Goal: Transaction & Acquisition: Download file/media

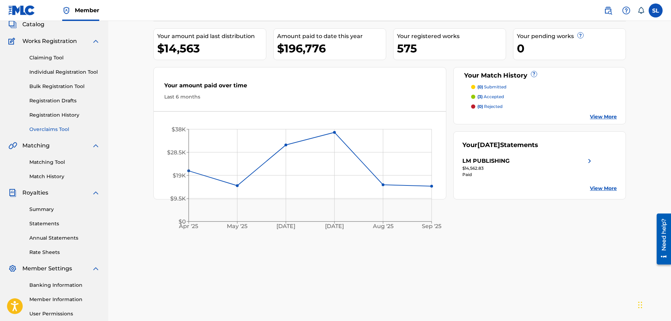
scroll to position [71, 0]
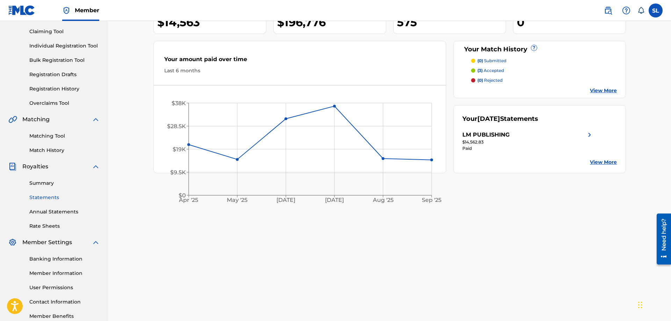
click at [58, 196] on link "Statements" at bounding box center [64, 197] width 71 height 7
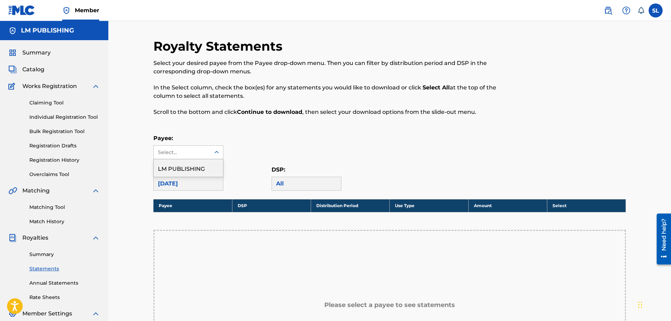
click at [171, 155] on div "Select..." at bounding box center [182, 152] width 48 height 7
click at [178, 173] on div "LM PUBLISHING" at bounding box center [188, 167] width 69 height 17
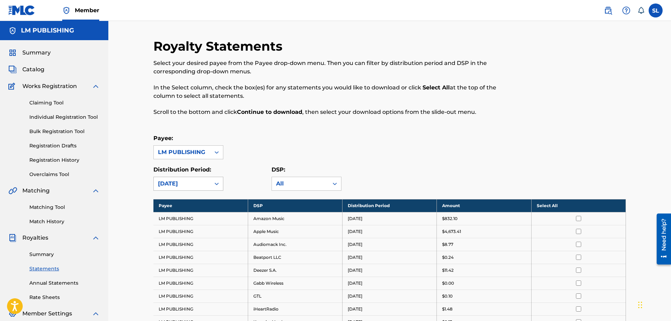
click at [185, 183] on div "[DATE]" at bounding box center [182, 184] width 48 height 8
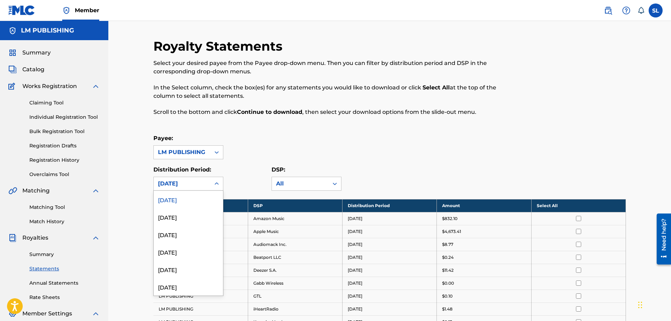
click at [179, 182] on div "[DATE]" at bounding box center [182, 184] width 48 height 8
click at [180, 249] on div "[DATE]" at bounding box center [188, 251] width 69 height 17
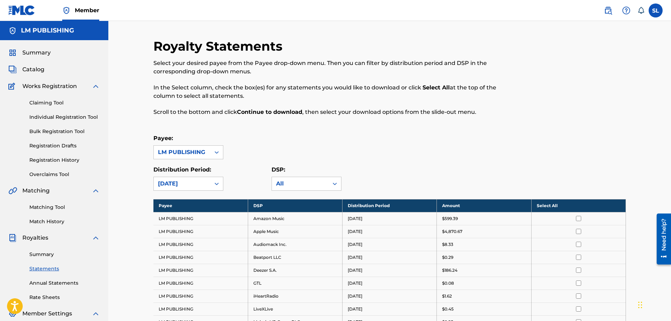
click at [579, 217] on input "checkbox" at bounding box center [578, 218] width 5 height 5
click at [579, 231] on input "checkbox" at bounding box center [578, 231] width 5 height 5
click at [579, 246] on input "checkbox" at bounding box center [578, 244] width 5 height 5
click at [579, 257] on input "checkbox" at bounding box center [578, 257] width 5 height 5
click at [579, 270] on input "checkbox" at bounding box center [578, 270] width 5 height 5
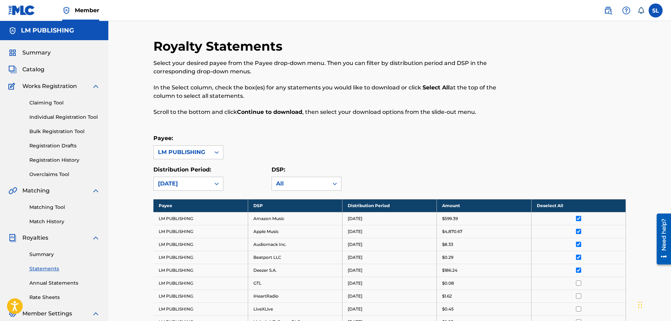
click at [579, 285] on input "checkbox" at bounding box center [578, 283] width 5 height 5
click at [579, 297] on input "checkbox" at bounding box center [578, 295] width 5 height 5
click at [579, 310] on input "checkbox" at bounding box center [578, 308] width 5 height 5
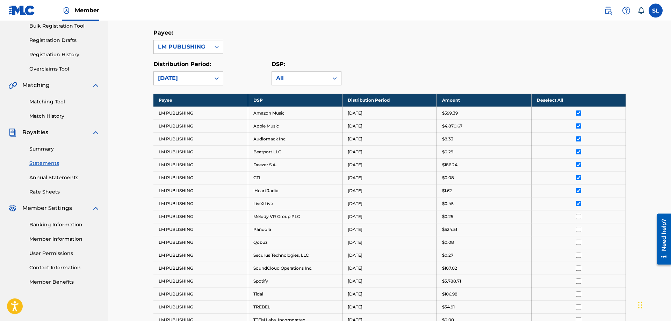
scroll to position [107, 0]
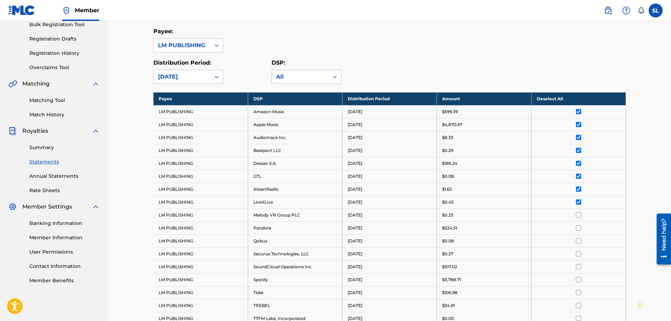
click at [577, 216] on input "checkbox" at bounding box center [578, 214] width 5 height 5
click at [578, 228] on input "checkbox" at bounding box center [578, 227] width 5 height 5
click at [579, 241] on input "checkbox" at bounding box center [578, 240] width 5 height 5
click at [580, 254] on input "checkbox" at bounding box center [578, 253] width 5 height 5
click at [580, 266] on input "checkbox" at bounding box center [578, 266] width 5 height 5
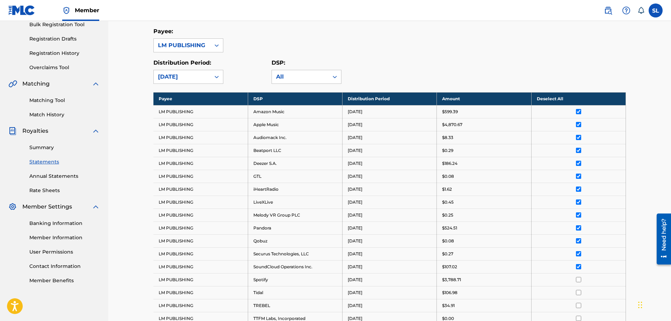
click at [580, 281] on input "checkbox" at bounding box center [578, 279] width 5 height 5
click at [580, 293] on input "checkbox" at bounding box center [578, 292] width 5 height 5
click at [580, 303] on input "checkbox" at bounding box center [578, 305] width 5 height 5
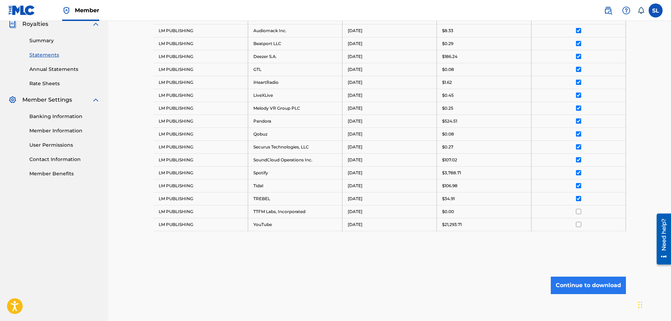
scroll to position [248, 0]
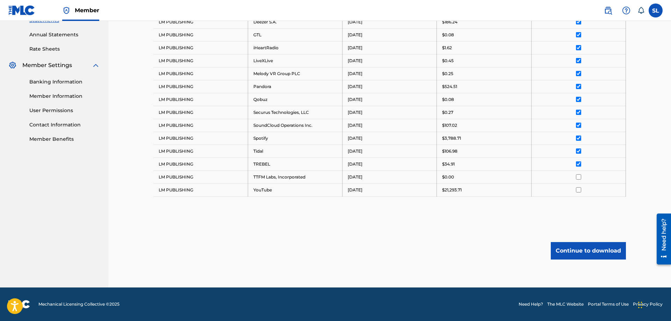
click at [577, 178] on input "checkbox" at bounding box center [578, 176] width 5 height 5
click at [580, 191] on input "checkbox" at bounding box center [578, 189] width 5 height 5
click at [587, 249] on button "Continue to download" at bounding box center [588, 250] width 75 height 17
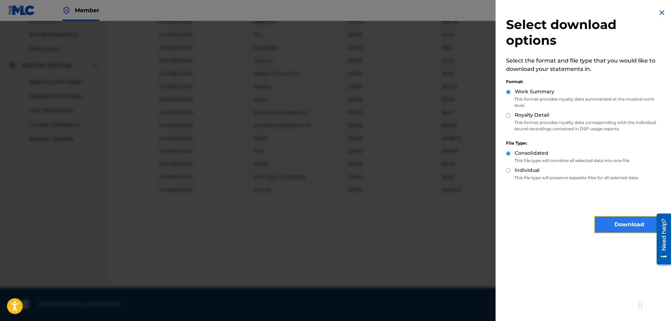
click at [609, 225] on button "Download" at bounding box center [629, 224] width 70 height 17
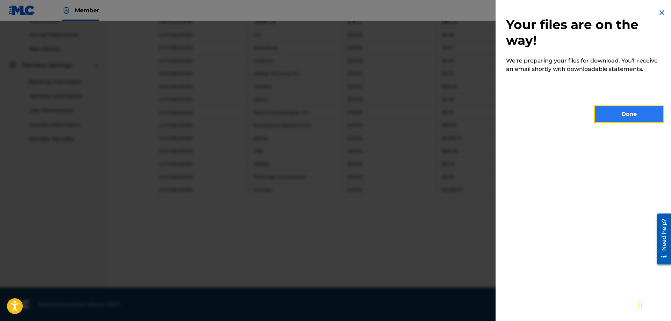
click at [614, 111] on button "Done" at bounding box center [629, 114] width 70 height 17
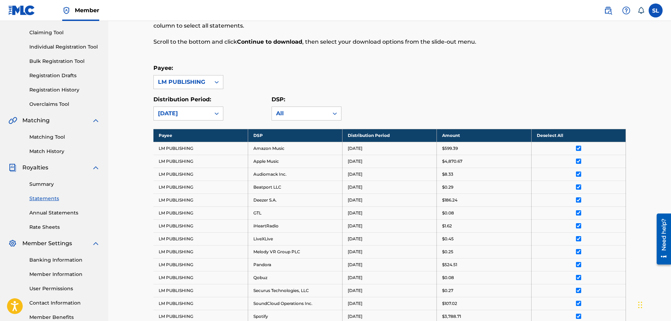
scroll to position [0, 0]
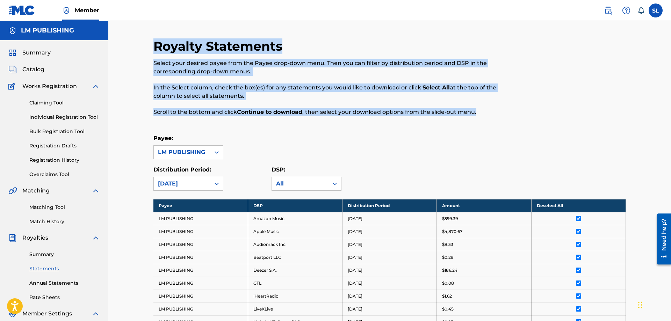
drag, startPoint x: 155, startPoint y: 48, endPoint x: 500, endPoint y: 116, distance: 350.9
click at [500, 116] on div "Royalty Statements Select your desired payee from the Payee drop-down menu. The…" at bounding box center [335, 81] width 364 height 86
copy div "Royalty Statements Select your desired payee from the Payee drop-down menu. The…"
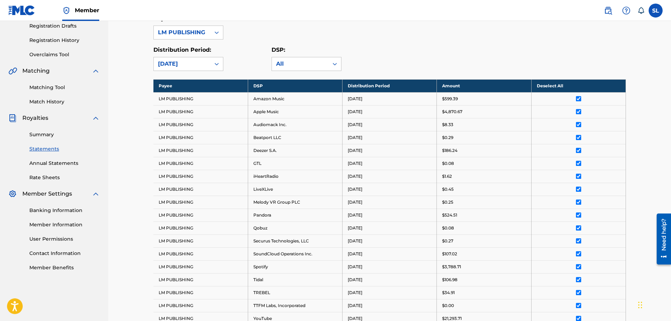
scroll to position [35, 0]
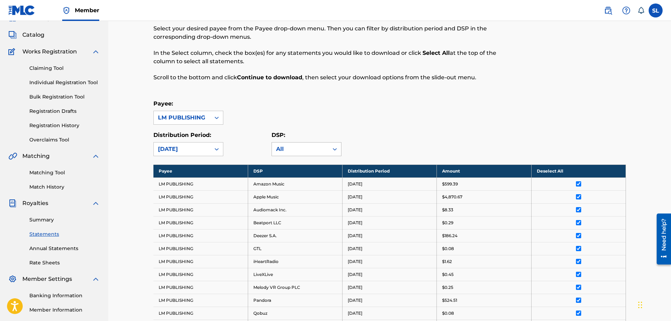
click at [318, 146] on div "All" at bounding box center [300, 149] width 48 height 8
click at [296, 149] on div "All" at bounding box center [300, 149] width 48 height 8
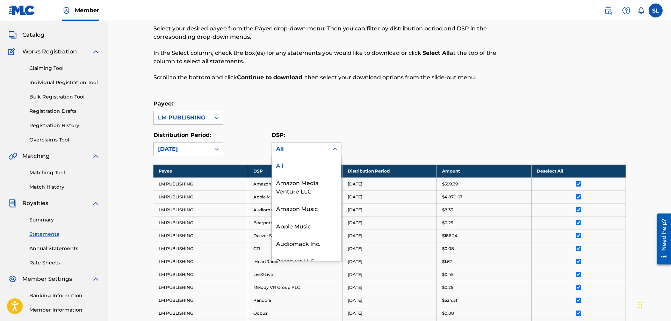
click at [287, 166] on div "All" at bounding box center [306, 164] width 69 height 17
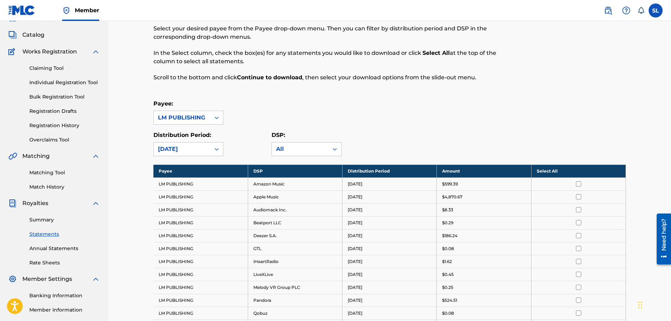
click at [298, 142] on div "DSP: option All, selected. All" at bounding box center [306, 143] width 70 height 25
click at [293, 151] on div "All" at bounding box center [300, 149] width 48 height 8
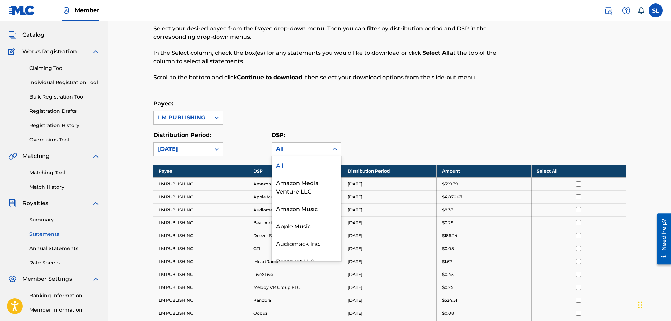
click at [285, 166] on div "All" at bounding box center [306, 164] width 69 height 17
click at [292, 143] on div "All" at bounding box center [300, 149] width 57 height 13
click at [281, 163] on div "All" at bounding box center [306, 164] width 69 height 17
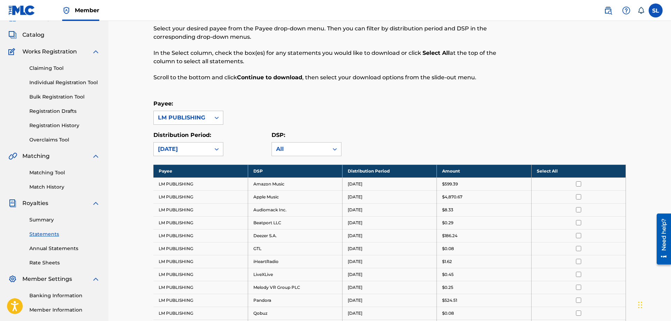
click at [303, 152] on div "All" at bounding box center [300, 149] width 48 height 8
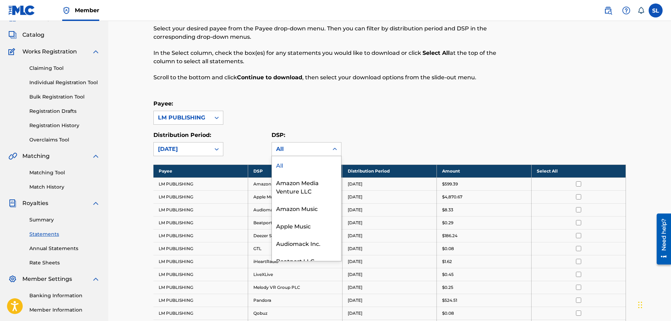
click at [280, 165] on div "All" at bounding box center [306, 164] width 69 height 17
click at [285, 153] on div "All" at bounding box center [300, 149] width 48 height 8
click at [283, 165] on div "All" at bounding box center [306, 164] width 69 height 17
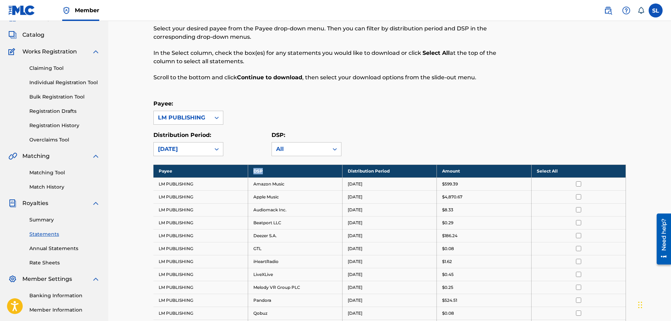
click at [283, 165] on th "DSP" at bounding box center [295, 171] width 94 height 13
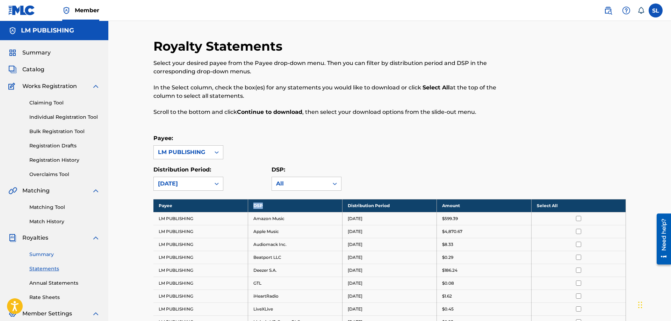
click at [39, 254] on link "Summary" at bounding box center [64, 254] width 71 height 7
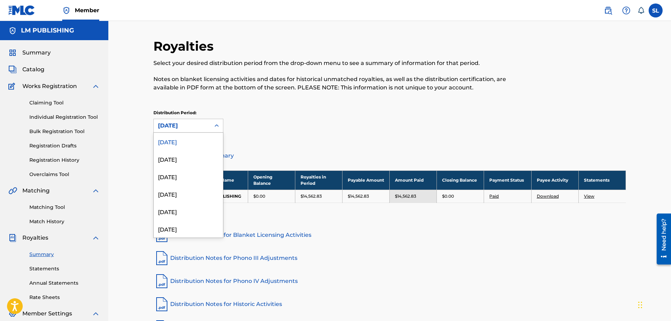
click at [165, 128] on div "[DATE]" at bounding box center [182, 126] width 48 height 8
click at [165, 190] on div "[DATE]" at bounding box center [188, 193] width 69 height 17
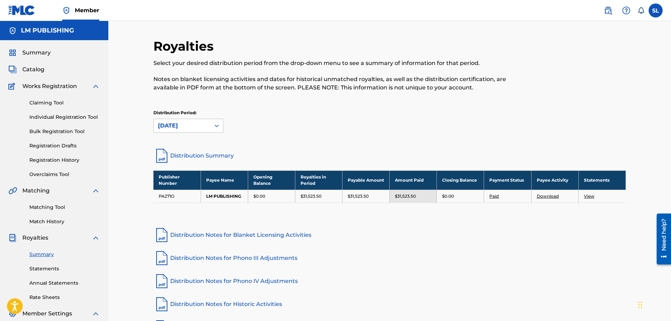
click at [397, 278] on link "Distribution Notes for Phono IV Adjustments" at bounding box center [389, 281] width 472 height 17
click at [518, 144] on div "Royalties Select your desired distribution period from the drop-down menu to se…" at bounding box center [389, 92] width 472 height 109
click at [49, 267] on link "Statements" at bounding box center [64, 268] width 71 height 7
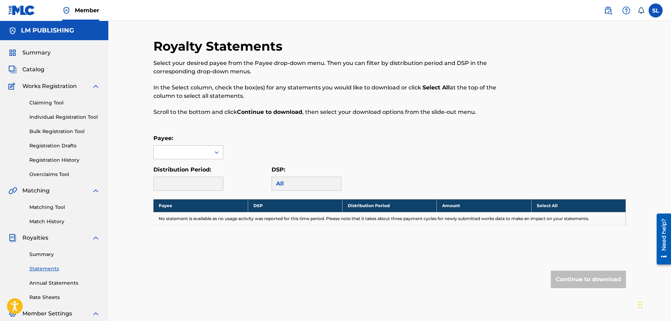
click at [188, 143] on div "Payee:" at bounding box center [188, 146] width 70 height 25
click at [190, 149] on div at bounding box center [182, 152] width 57 height 13
click at [185, 169] on div "LM PUBLISHING" at bounding box center [188, 167] width 69 height 17
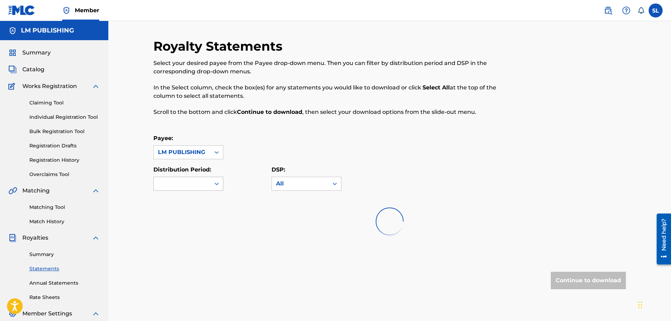
click at [183, 181] on div at bounding box center [182, 183] width 57 height 13
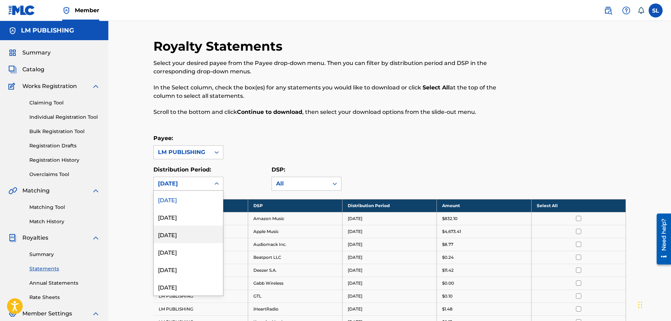
click at [179, 235] on div "[DATE]" at bounding box center [188, 234] width 69 height 17
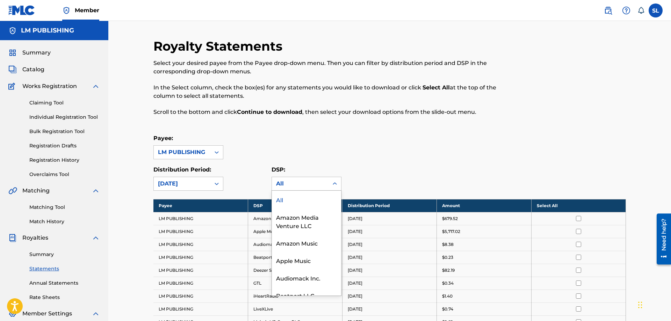
click at [323, 187] on div "All" at bounding box center [300, 184] width 48 height 8
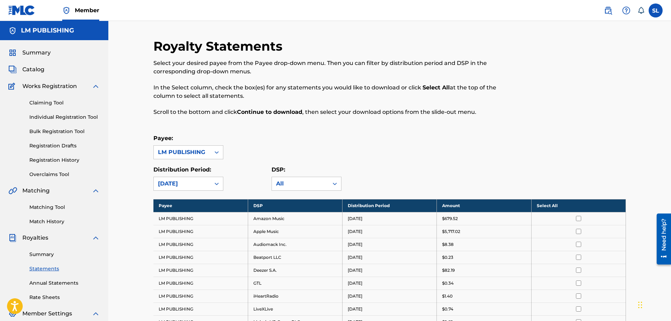
click at [323, 187] on div "All" at bounding box center [300, 184] width 48 height 8
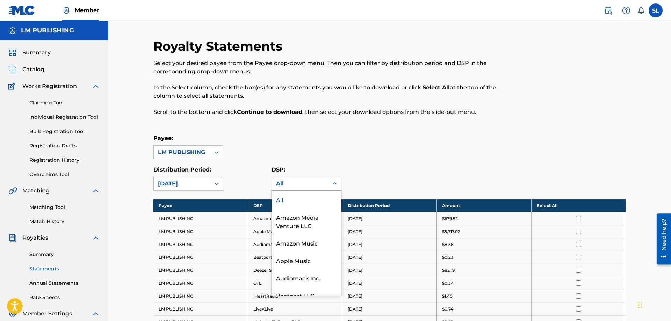
click at [276, 181] on div "All" at bounding box center [300, 183] width 57 height 13
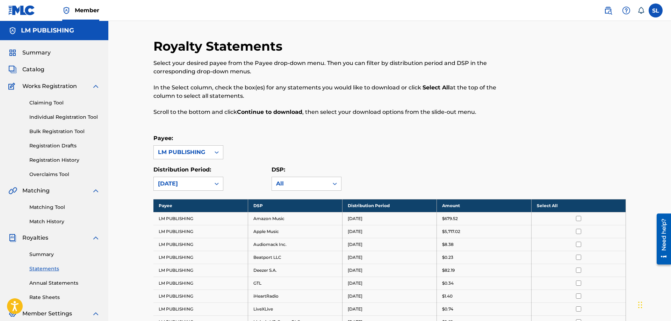
click at [276, 181] on div "All" at bounding box center [300, 183] width 57 height 13
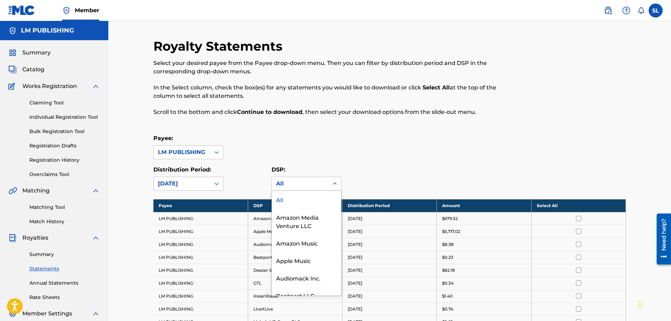
click at [276, 181] on div "All" at bounding box center [300, 183] width 57 height 13
click at [284, 184] on div "All" at bounding box center [300, 184] width 48 height 8
click at [279, 205] on div "All" at bounding box center [306, 199] width 69 height 17
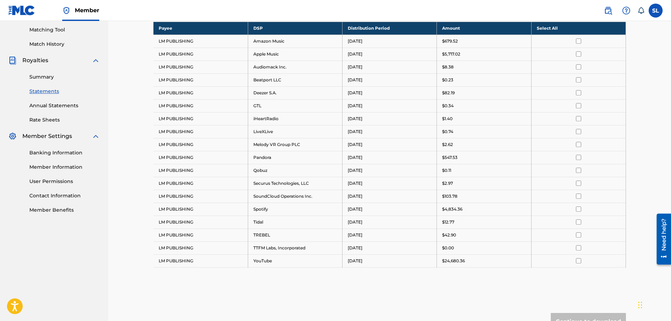
scroll to position [141, 0]
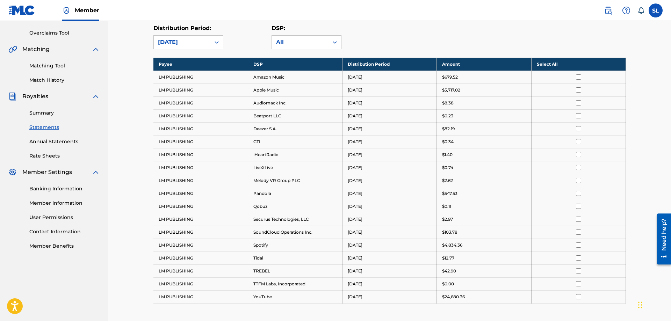
click at [579, 80] on td at bounding box center [578, 77] width 94 height 13
click at [580, 77] on input "checkbox" at bounding box center [578, 76] width 5 height 5
click at [579, 90] on input "checkbox" at bounding box center [578, 89] width 5 height 5
click at [579, 78] on input "checkbox" at bounding box center [578, 76] width 5 height 5
click at [578, 90] on input "checkbox" at bounding box center [578, 89] width 5 height 5
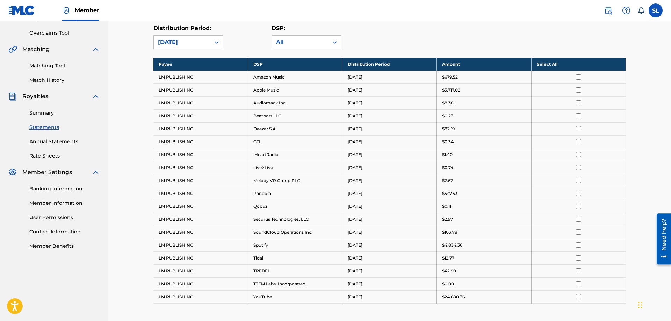
click at [554, 65] on th "Select All" at bounding box center [578, 64] width 94 height 13
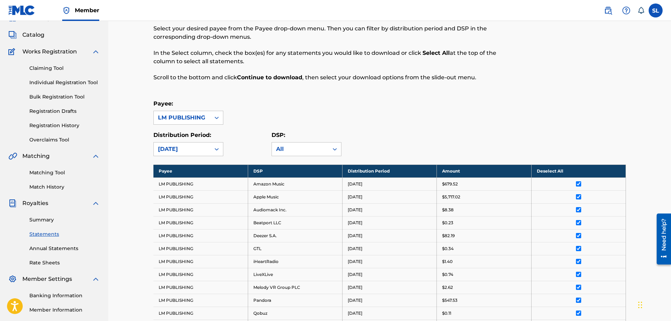
scroll to position [248, 0]
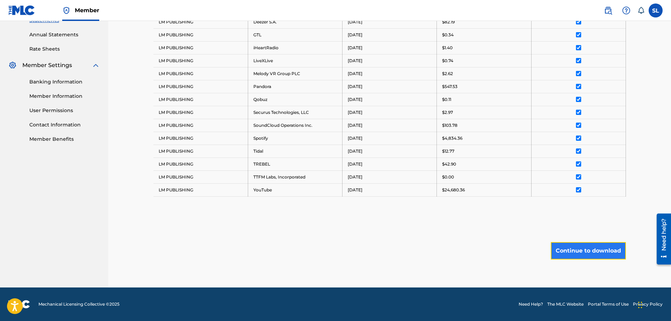
click at [565, 253] on button "Continue to download" at bounding box center [588, 250] width 75 height 17
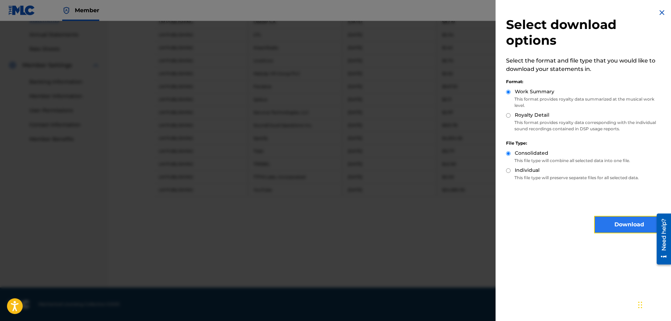
click at [618, 222] on button "Download" at bounding box center [629, 224] width 70 height 17
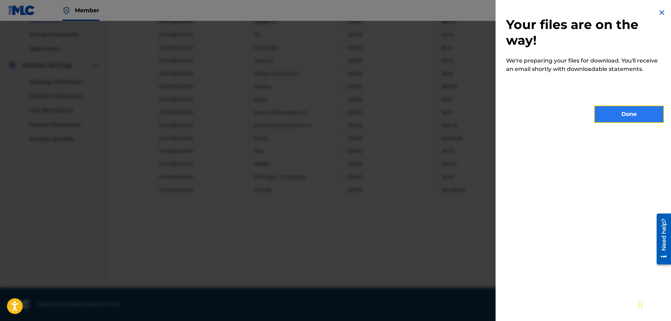
click at [621, 108] on button "Done" at bounding box center [629, 114] width 70 height 17
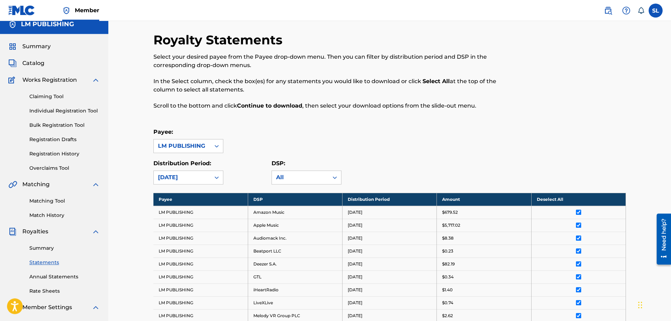
scroll to position [0, 0]
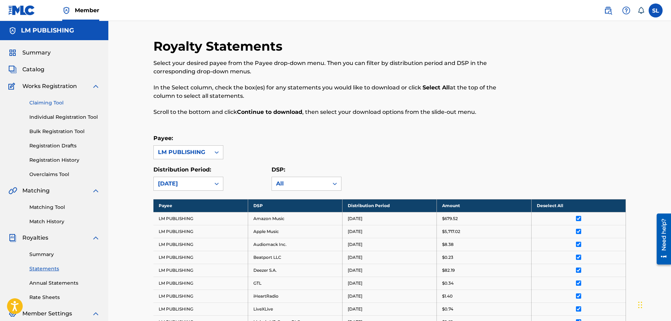
click at [47, 104] on link "Claiming Tool" at bounding box center [64, 102] width 71 height 7
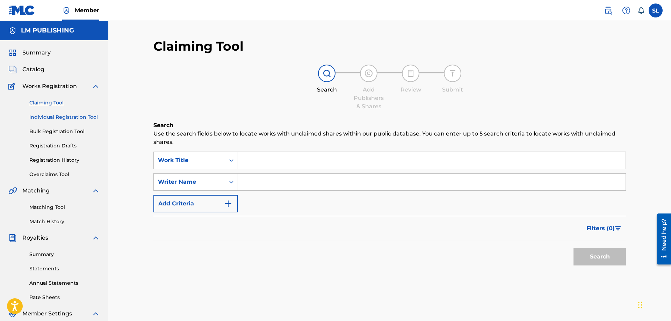
click at [52, 117] on link "Individual Registration Tool" at bounding box center [64, 117] width 71 height 7
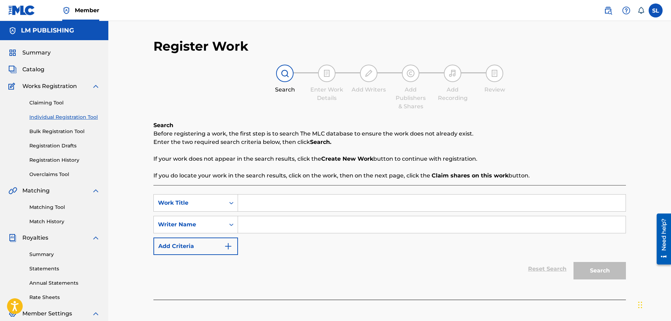
click at [57, 135] on div "Claiming Tool Individual Registration Tool Bulk Registration Tool Registration …" at bounding box center [54, 134] width 92 height 88
click at [60, 129] on link "Bulk Registration Tool" at bounding box center [64, 131] width 71 height 7
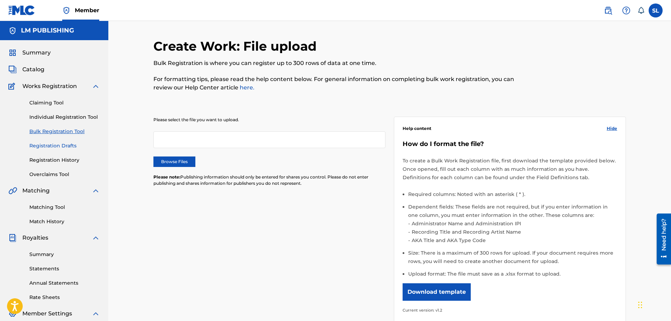
click at [64, 145] on link "Registration Drafts" at bounding box center [64, 145] width 71 height 7
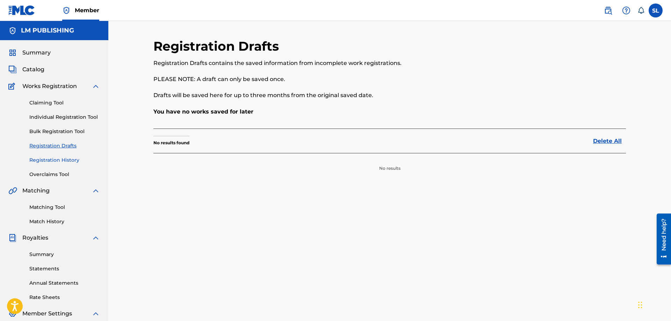
click at [64, 157] on link "Registration History" at bounding box center [64, 160] width 71 height 7
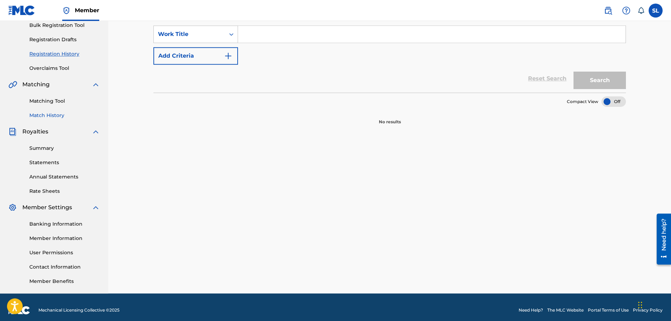
scroll to position [107, 0]
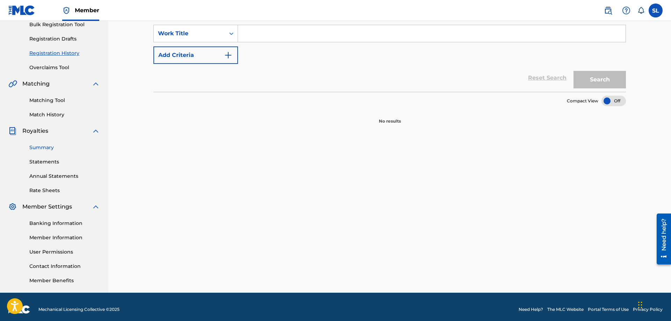
click at [51, 146] on link "Summary" at bounding box center [64, 147] width 71 height 7
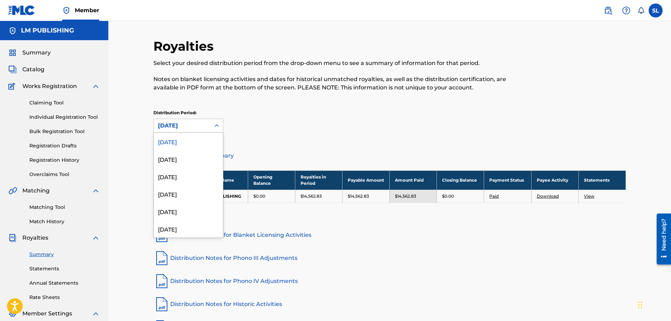
click at [183, 131] on div "[DATE]" at bounding box center [182, 125] width 57 height 13
click at [184, 179] on div "[DATE]" at bounding box center [188, 176] width 69 height 17
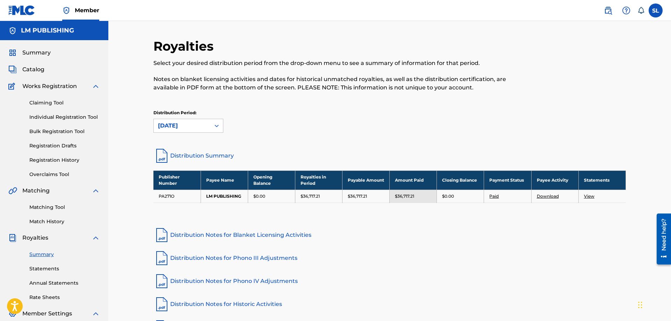
click at [449, 250] on link "Distribution Notes for Phono III Adjustments" at bounding box center [389, 258] width 472 height 17
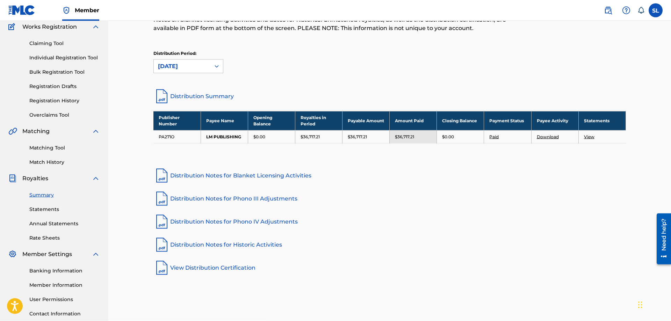
scroll to position [112, 0]
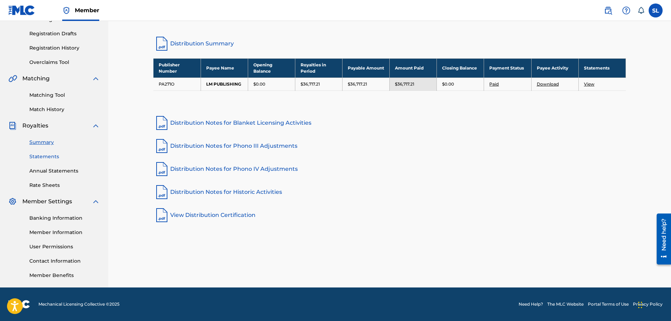
click at [48, 155] on link "Statements" at bounding box center [64, 156] width 71 height 7
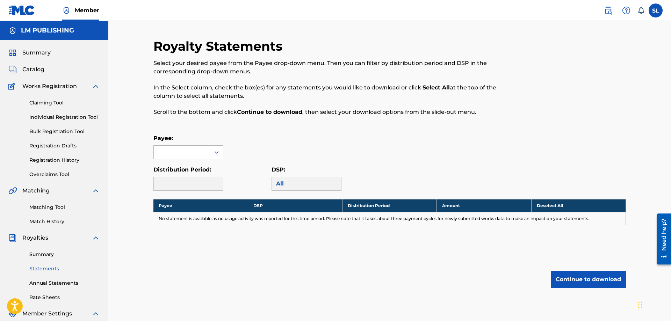
click at [200, 151] on div at bounding box center [182, 152] width 57 height 13
click at [191, 167] on div "LM PUBLISHING" at bounding box center [188, 167] width 69 height 17
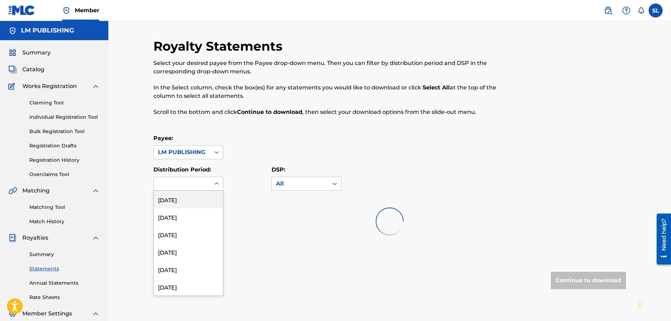
click at [186, 182] on div at bounding box center [182, 183] width 57 height 13
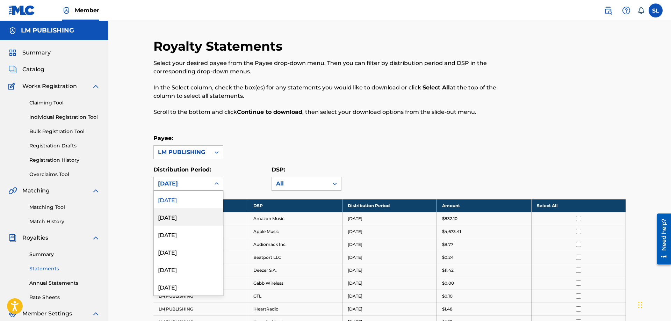
click at [183, 219] on div "[DATE]" at bounding box center [188, 216] width 69 height 17
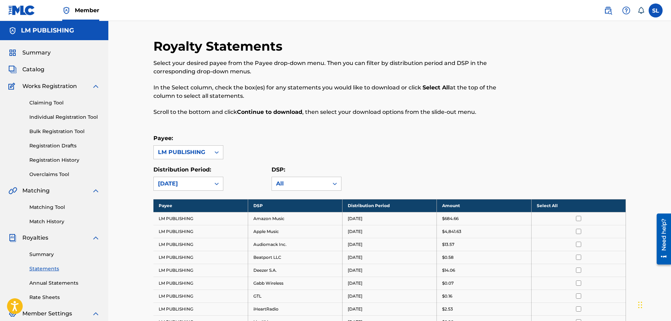
click at [580, 207] on th "Select All" at bounding box center [578, 205] width 94 height 13
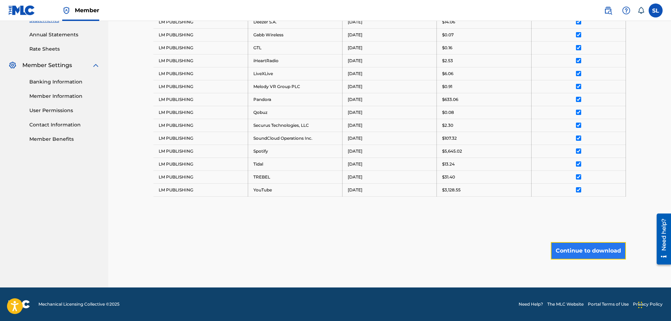
click at [583, 253] on button "Continue to download" at bounding box center [588, 250] width 75 height 17
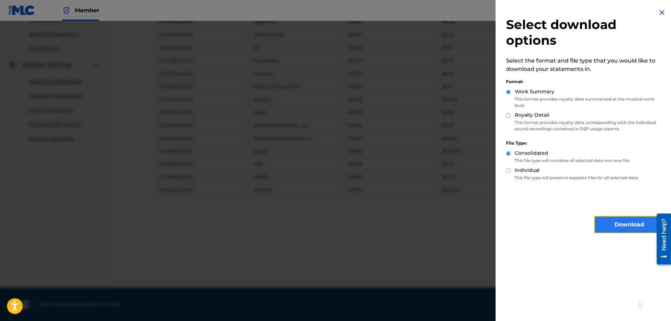
click at [611, 230] on button "Download" at bounding box center [629, 224] width 70 height 17
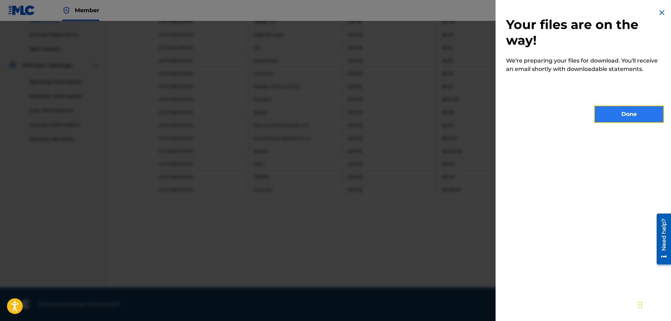
click at [611, 115] on button "Done" at bounding box center [629, 114] width 70 height 17
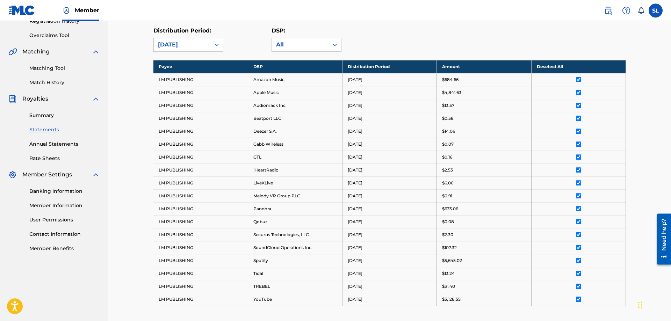
scroll to position [70, 0]
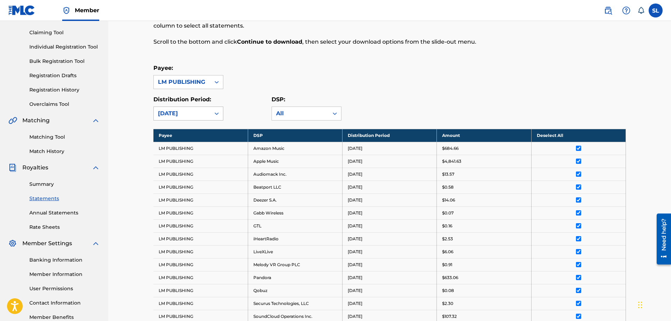
click at [208, 114] on div "[DATE]" at bounding box center [182, 113] width 57 height 13
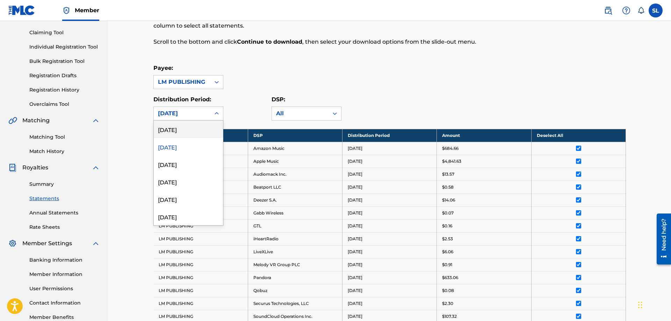
click at [181, 130] on div "[DATE]" at bounding box center [188, 129] width 69 height 17
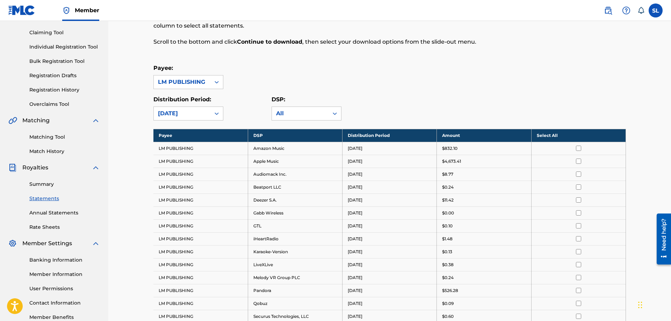
click at [587, 132] on th "Select All" at bounding box center [578, 135] width 94 height 13
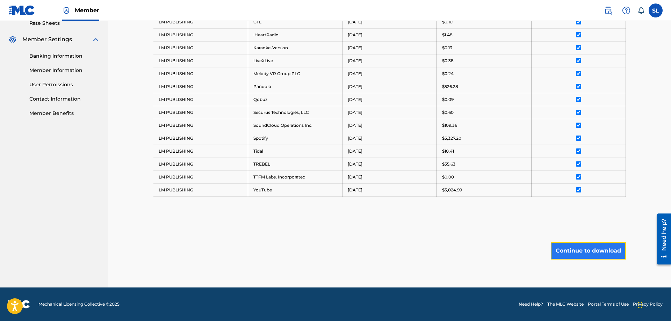
click at [591, 249] on button "Continue to download" at bounding box center [588, 250] width 75 height 17
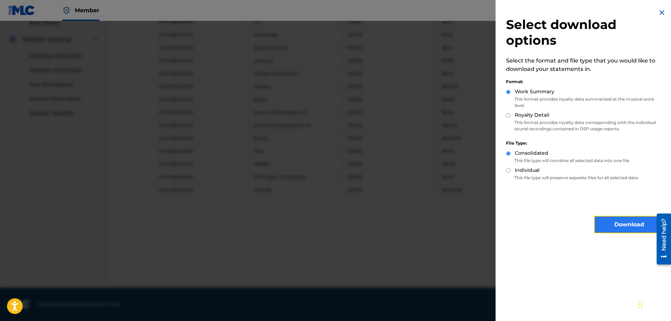
click at [620, 220] on button "Download" at bounding box center [629, 224] width 70 height 17
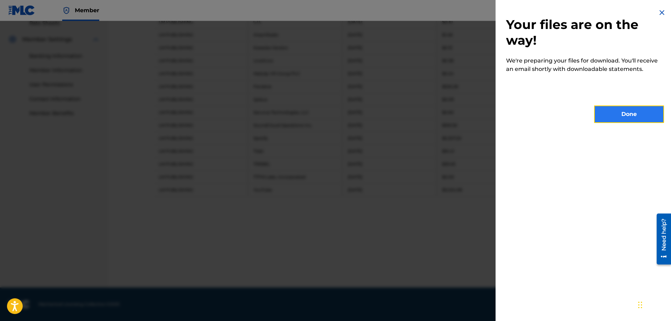
click at [628, 114] on button "Done" at bounding box center [629, 114] width 70 height 17
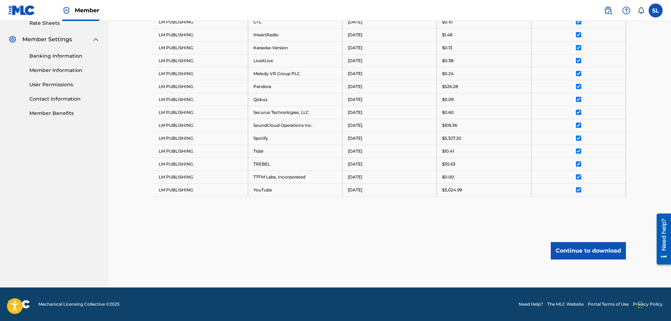
scroll to position [60, 0]
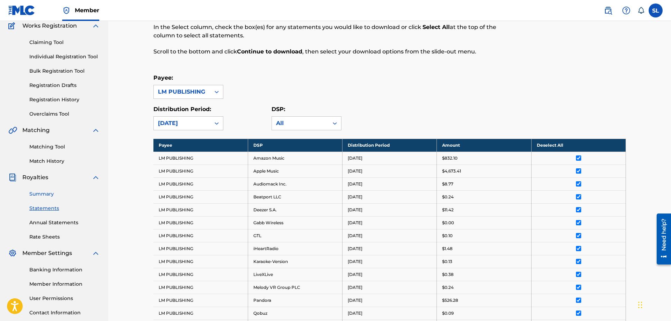
click at [51, 196] on link "Summary" at bounding box center [64, 193] width 71 height 7
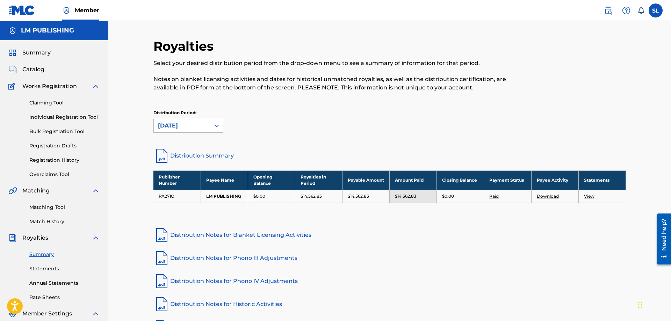
click at [205, 124] on div "[DATE]" at bounding box center [182, 126] width 48 height 8
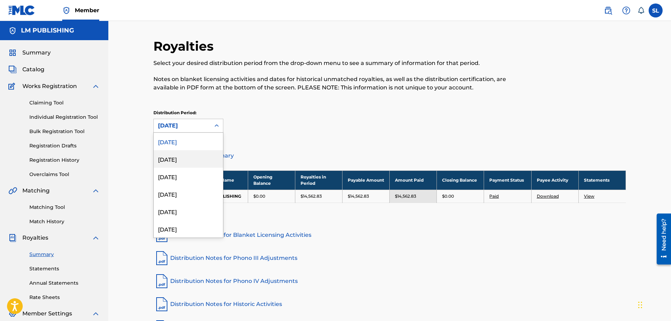
click at [188, 158] on div "[DATE]" at bounding box center [188, 158] width 69 height 17
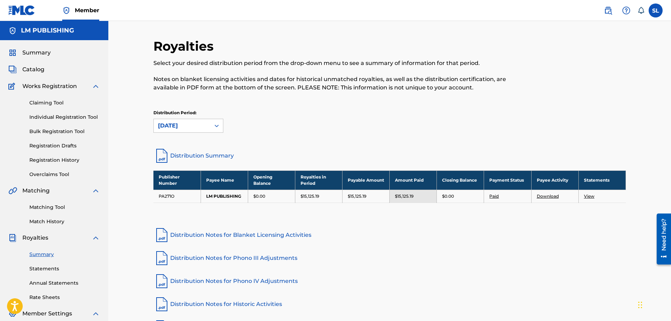
click at [202, 127] on div "[DATE]" at bounding box center [182, 126] width 48 height 8
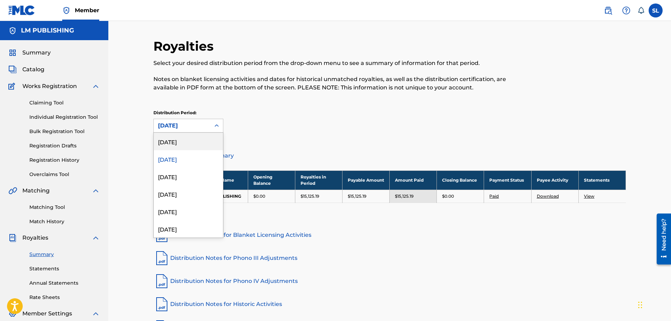
click at [182, 141] on div "[DATE]" at bounding box center [188, 141] width 69 height 17
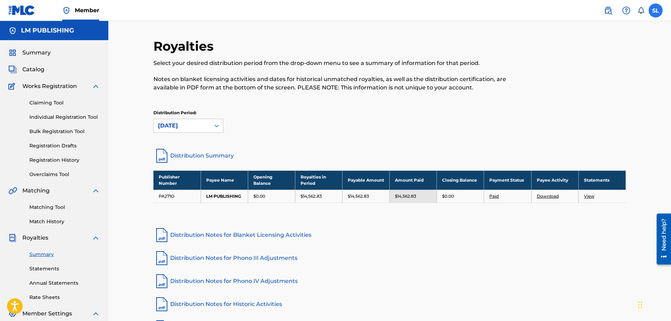
click at [656, 10] on label at bounding box center [655, 10] width 14 height 14
click at [655, 10] on input "SL [PERSON_NAME] [EMAIL_ADDRESS][DOMAIN_NAME] Notification Preferences Profile …" at bounding box center [655, 10] width 0 height 0
click at [591, 100] on p "Log out" at bounding box center [588, 99] width 16 height 6
click at [655, 10] on input "SL [PERSON_NAME] [EMAIL_ADDRESS][DOMAIN_NAME] Notification Preferences Profile …" at bounding box center [655, 10] width 0 height 0
